Goal: Find specific page/section: Find specific page/section

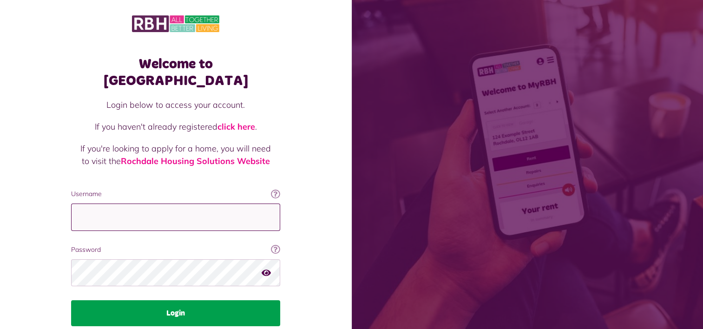
type input "**********"
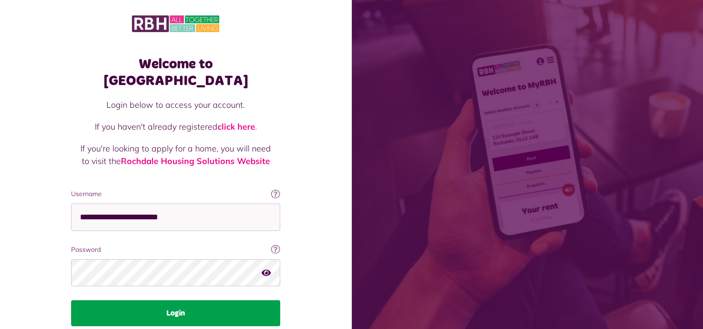
click at [226, 300] on button "Login" at bounding box center [175, 313] width 209 height 26
click at [174, 300] on button "Login" at bounding box center [175, 313] width 209 height 26
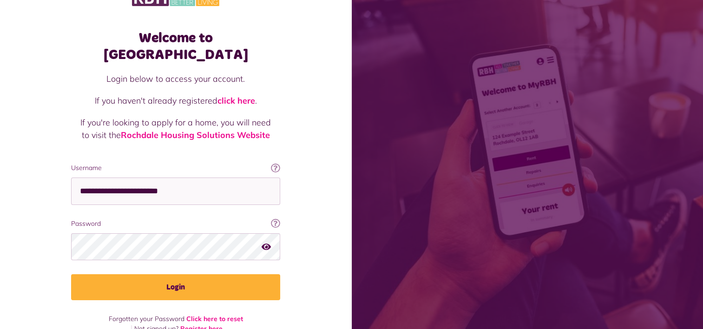
scroll to position [28, 0]
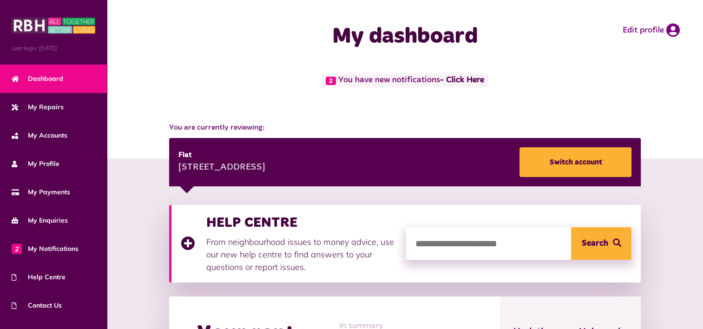
click at [63, 81] on link "Dashboard" at bounding box center [53, 79] width 107 height 28
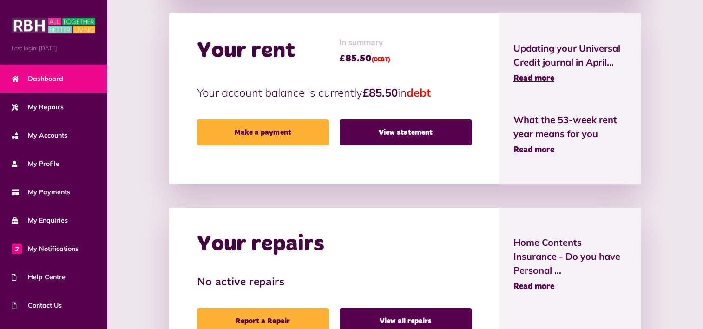
scroll to position [295, 0]
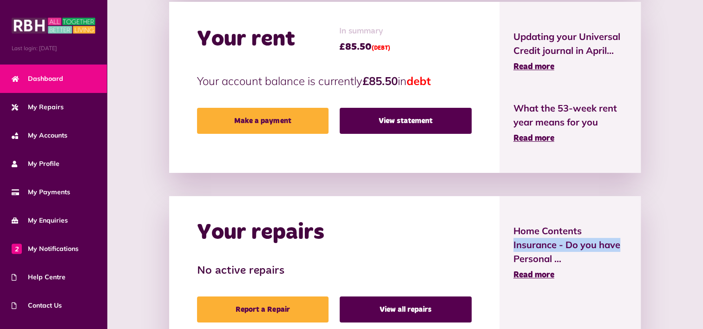
drag, startPoint x: 702, startPoint y: 217, endPoint x: 703, endPoint y: 238, distance: 21.4
click at [703, 238] on div "HELP CENTRE From neighbourhood issues to money advice, use our new help centre …" at bounding box center [405, 216] width 597 height 704
drag, startPoint x: 703, startPoint y: 238, endPoint x: 667, endPoint y: 118, distance: 125.3
click at [667, 118] on div "HELP CENTRE From neighbourhood issues to money advice, use our new help centre …" at bounding box center [405, 225] width 578 height 630
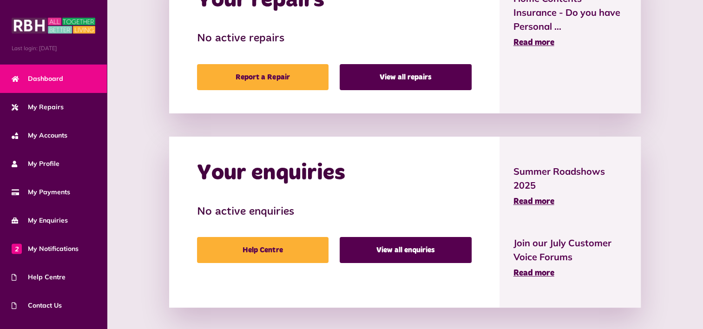
scroll to position [530, 0]
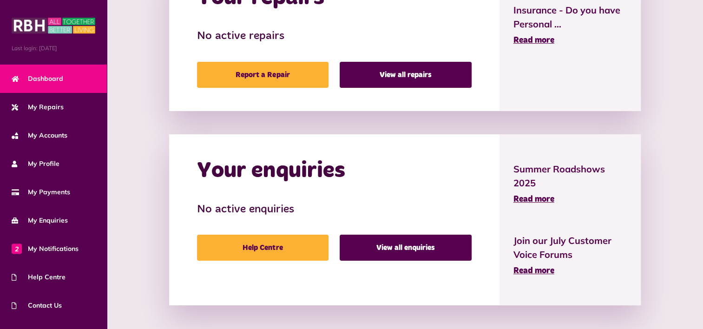
drag, startPoint x: 701, startPoint y: 268, endPoint x: 709, endPoint y: 251, distance: 18.9
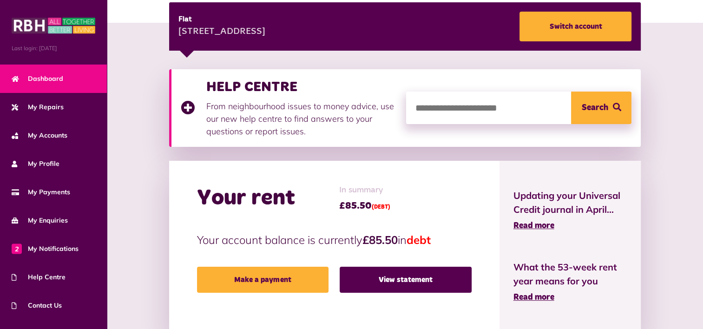
scroll to position [135, 0]
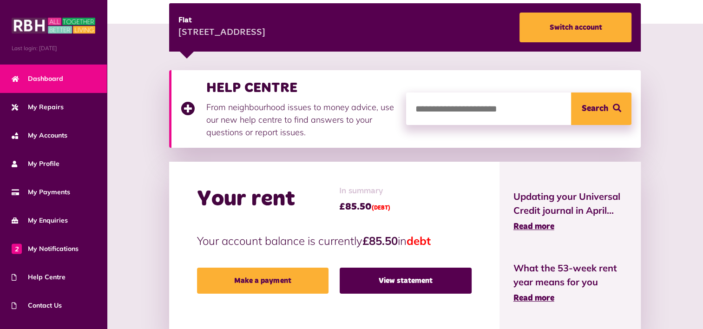
click at [511, 106] on input "search" at bounding box center [519, 109] width 226 height 33
type input "******"
click at [617, 106] on icon "submit" at bounding box center [617, 108] width 8 height 8
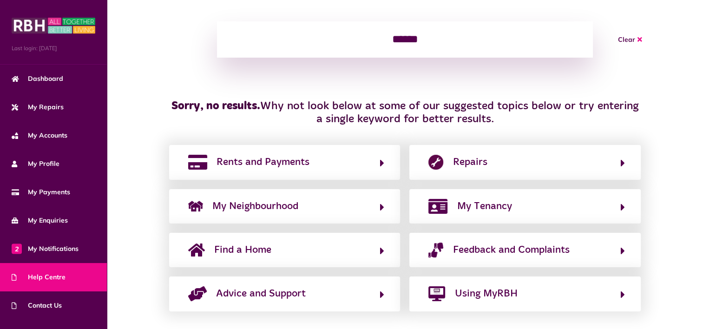
scroll to position [149, 0]
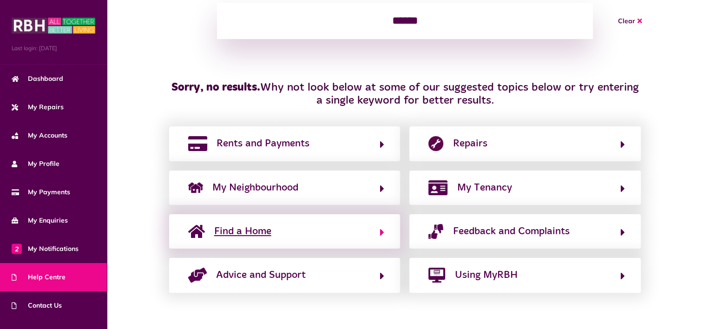
click at [257, 234] on span "Find a Home" at bounding box center [242, 231] width 57 height 15
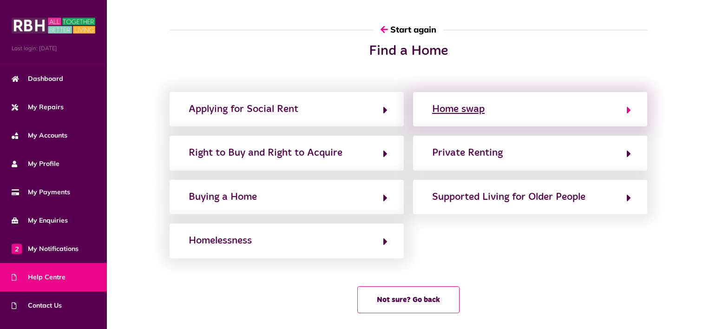
click at [629, 109] on icon "button" at bounding box center [629, 110] width 4 height 11
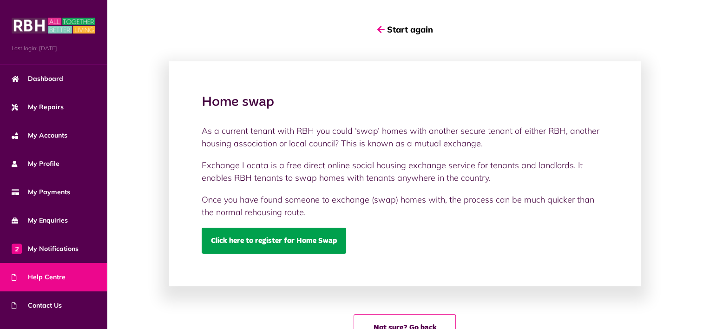
click at [316, 245] on link "Click here to register for Home Swap" at bounding box center [274, 241] width 145 height 26
